Goal: Connect with others: Follow

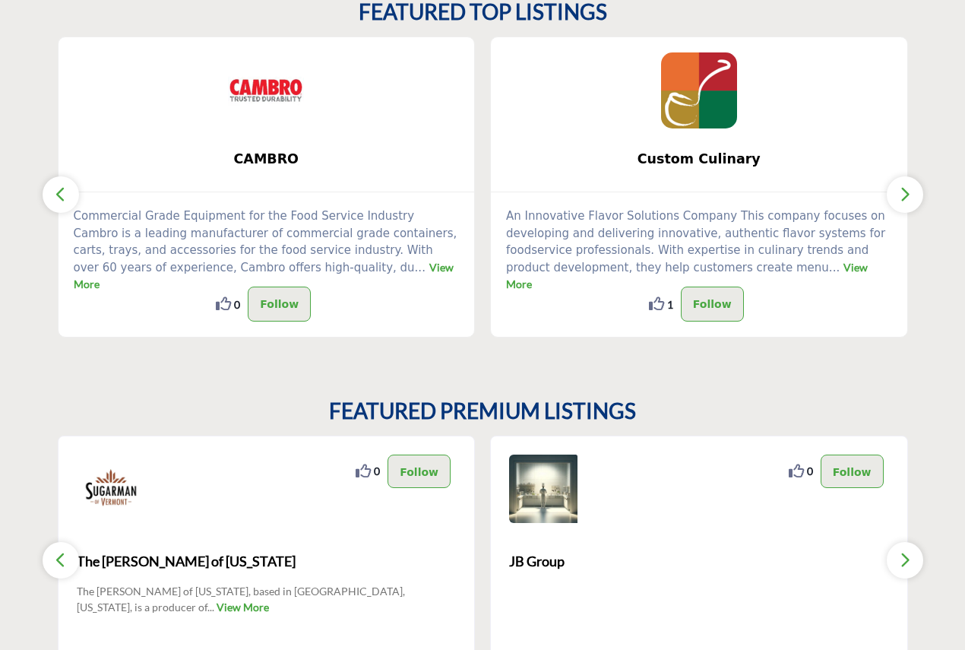
scroll to position [532, 0]
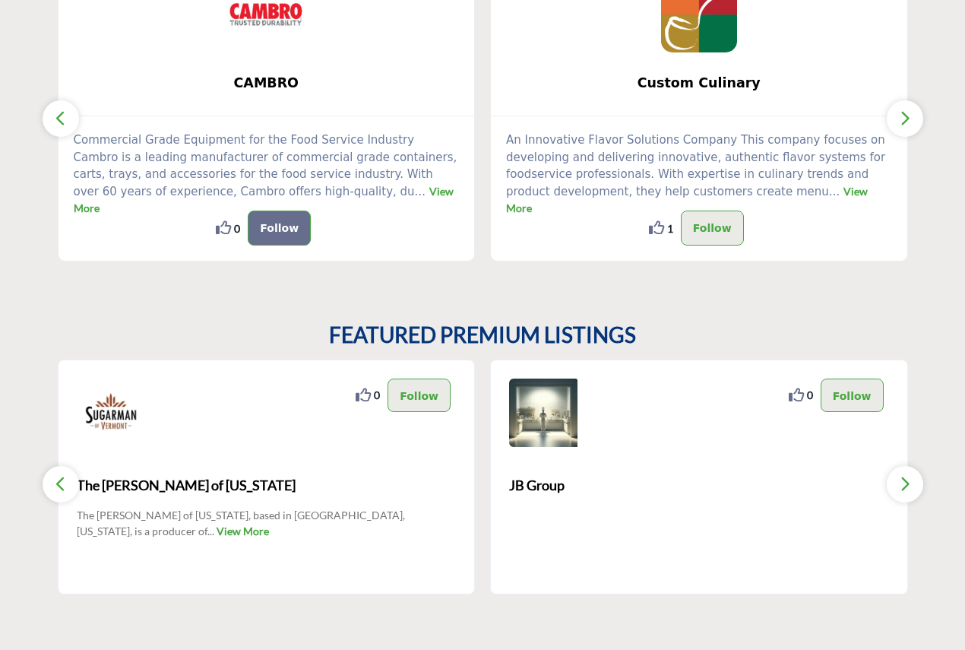
click at [282, 227] on p "Follow" at bounding box center [279, 228] width 39 height 18
click at [272, 239] on button "Follow" at bounding box center [279, 228] width 63 height 35
click at [714, 234] on p "Follow" at bounding box center [712, 228] width 39 height 18
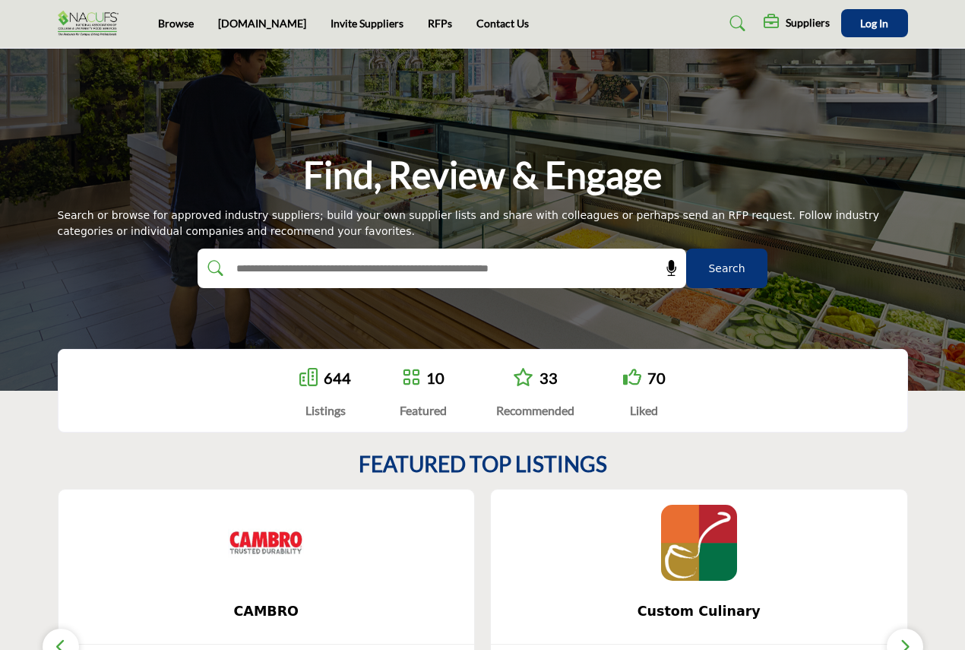
scroll to position [0, 0]
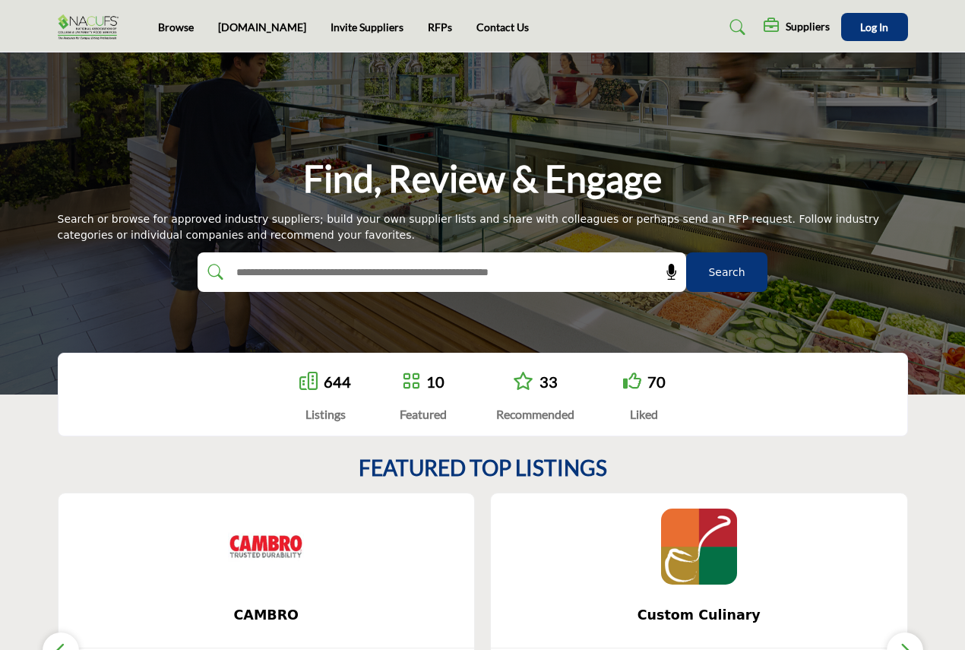
click at [662, 386] on link "70" at bounding box center [657, 381] width 18 height 18
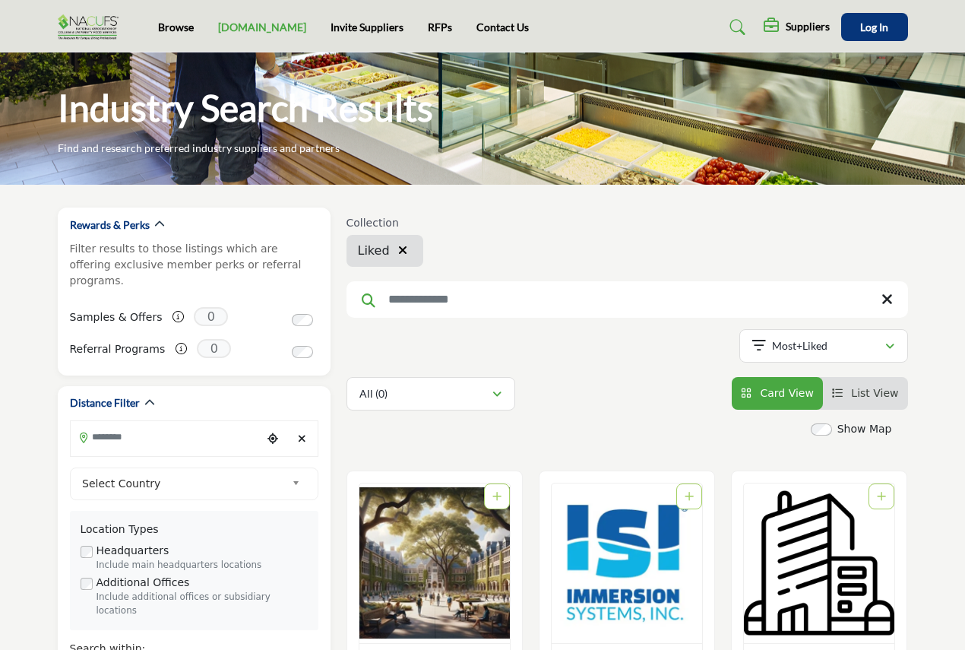
click at [239, 26] on link "[DOMAIN_NAME]" at bounding box center [262, 27] width 88 height 13
